Goal: Information Seeking & Learning: Learn about a topic

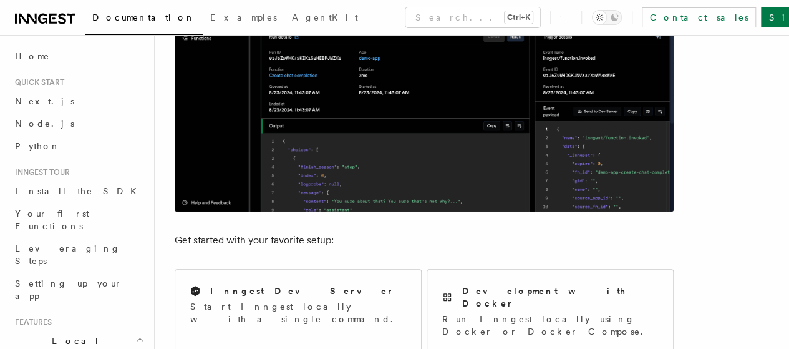
scroll to position [312, 0]
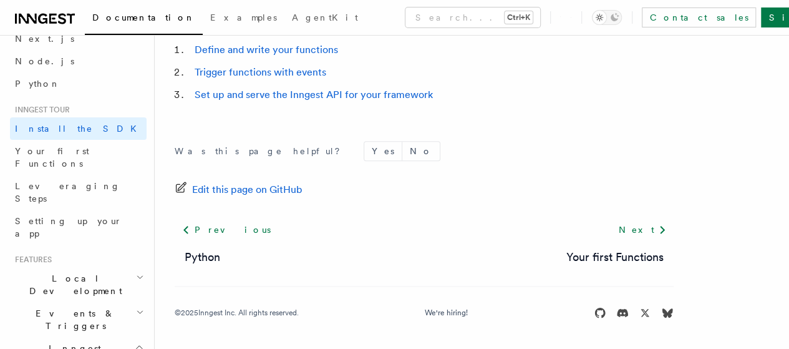
scroll to position [704, 0]
click at [66, 307] on span "Events & Triggers" at bounding box center [73, 319] width 126 height 25
click at [65, 337] on link "Overview" at bounding box center [84, 348] width 125 height 22
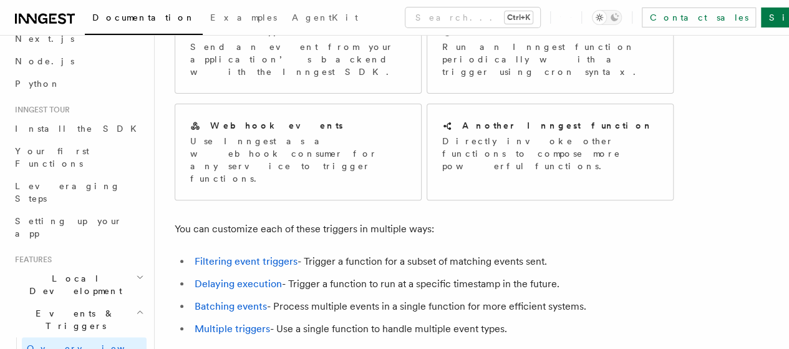
scroll to position [62, 0]
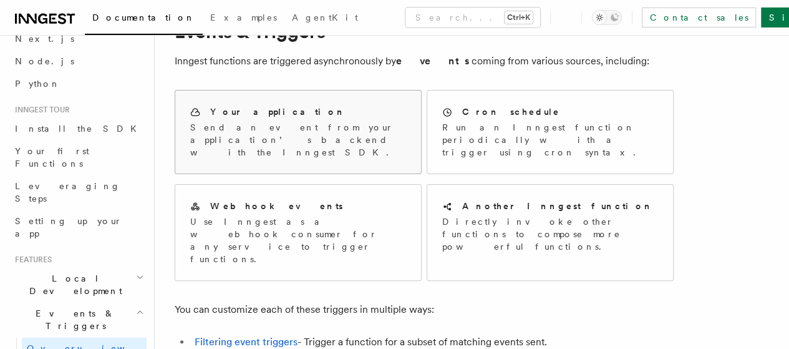
click at [357, 133] on p "Send an event from your application’s backend with the Inngest SDK." at bounding box center [298, 139] width 216 height 37
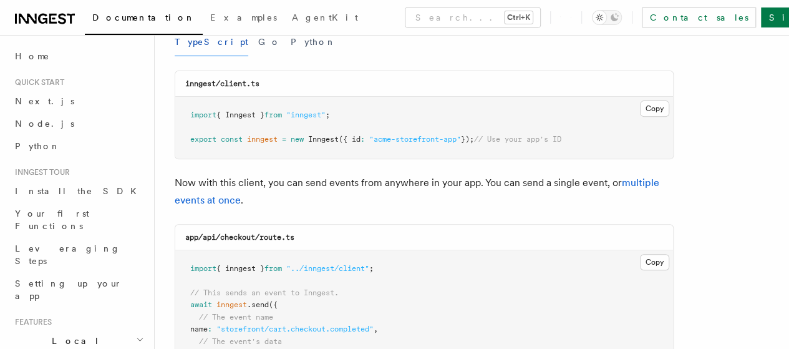
scroll to position [125, 0]
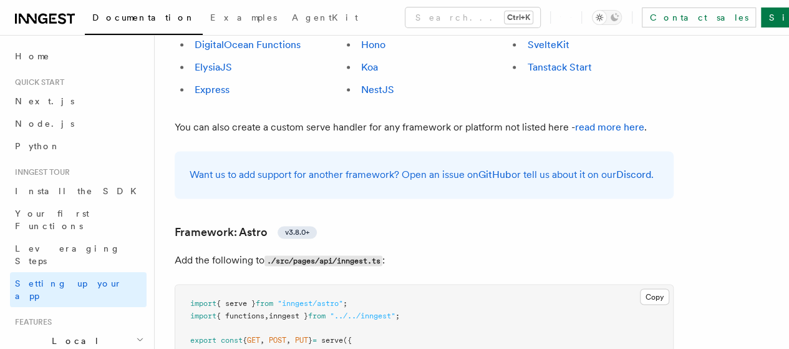
scroll to position [1022, 0]
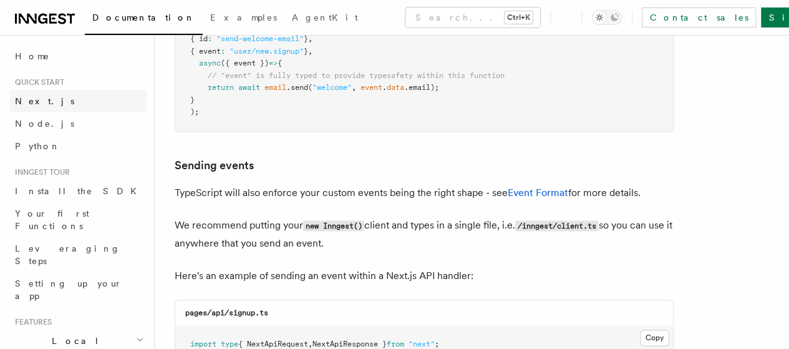
click at [82, 103] on link "Next.js" at bounding box center [78, 101] width 137 height 22
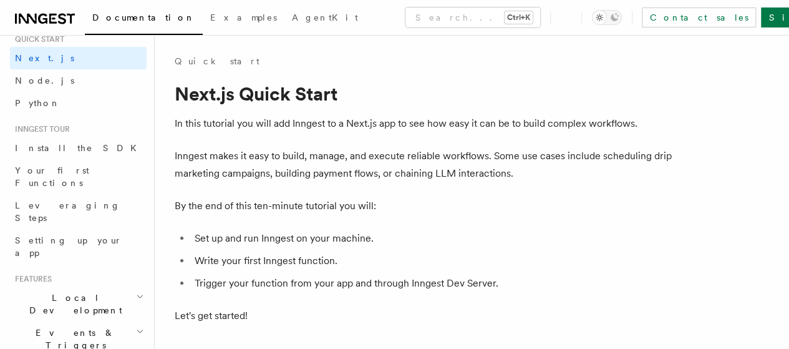
scroll to position [62, 0]
